Goal: Task Accomplishment & Management: Manage account settings

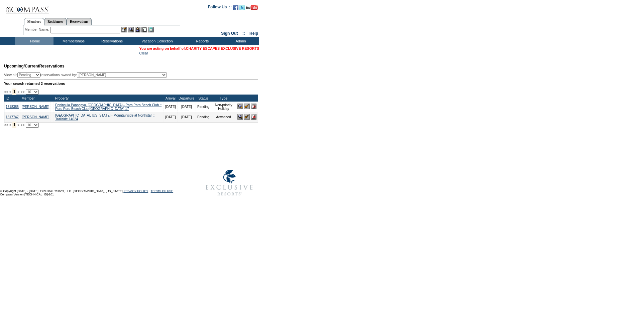
click at [207, 46] on link "CHARITY ESCAPES EXCLUSIVE RESORTS" at bounding box center [222, 48] width 73 height 4
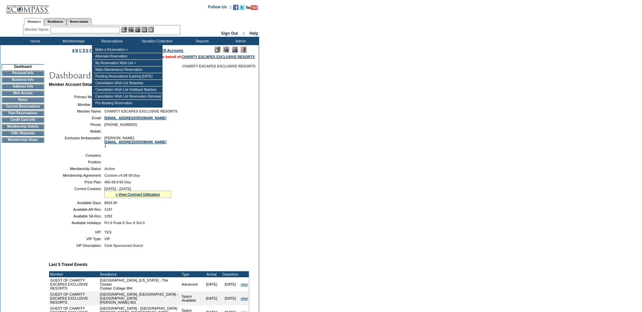
click at [87, 30] on input "text" at bounding box center [85, 30] width 70 height 7
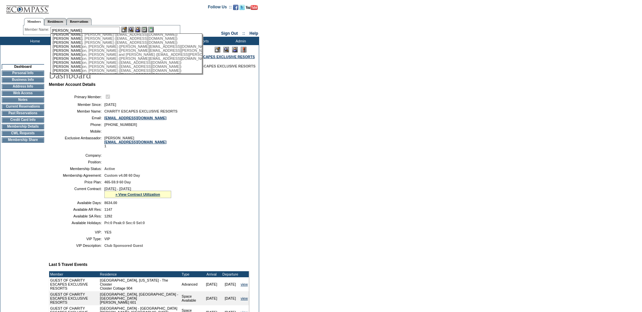
scroll to position [71, 0]
click at [94, 40] on div "[PERSON_NAME] ([EMAIL_ADDRESS][DOMAIN_NAME])" at bounding box center [125, 38] width 147 height 4
type input "[PERSON_NAME] ([EMAIL_ADDRESS][DOMAIN_NAME])"
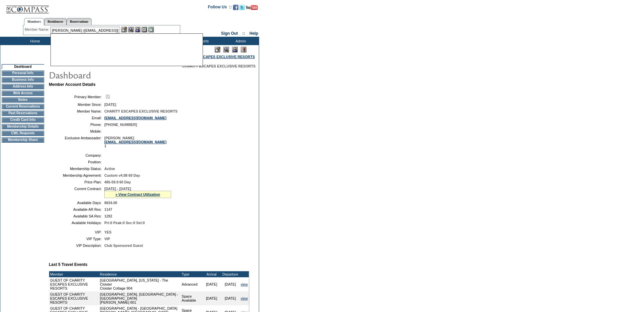
scroll to position [0, 0]
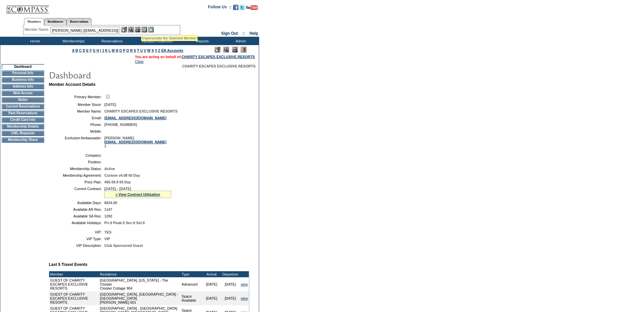
click at [140, 27] on img at bounding box center [138, 30] width 6 height 6
click at [124, 29] on img at bounding box center [124, 30] width 6 height 6
